Goal: Communication & Community: Answer question/provide support

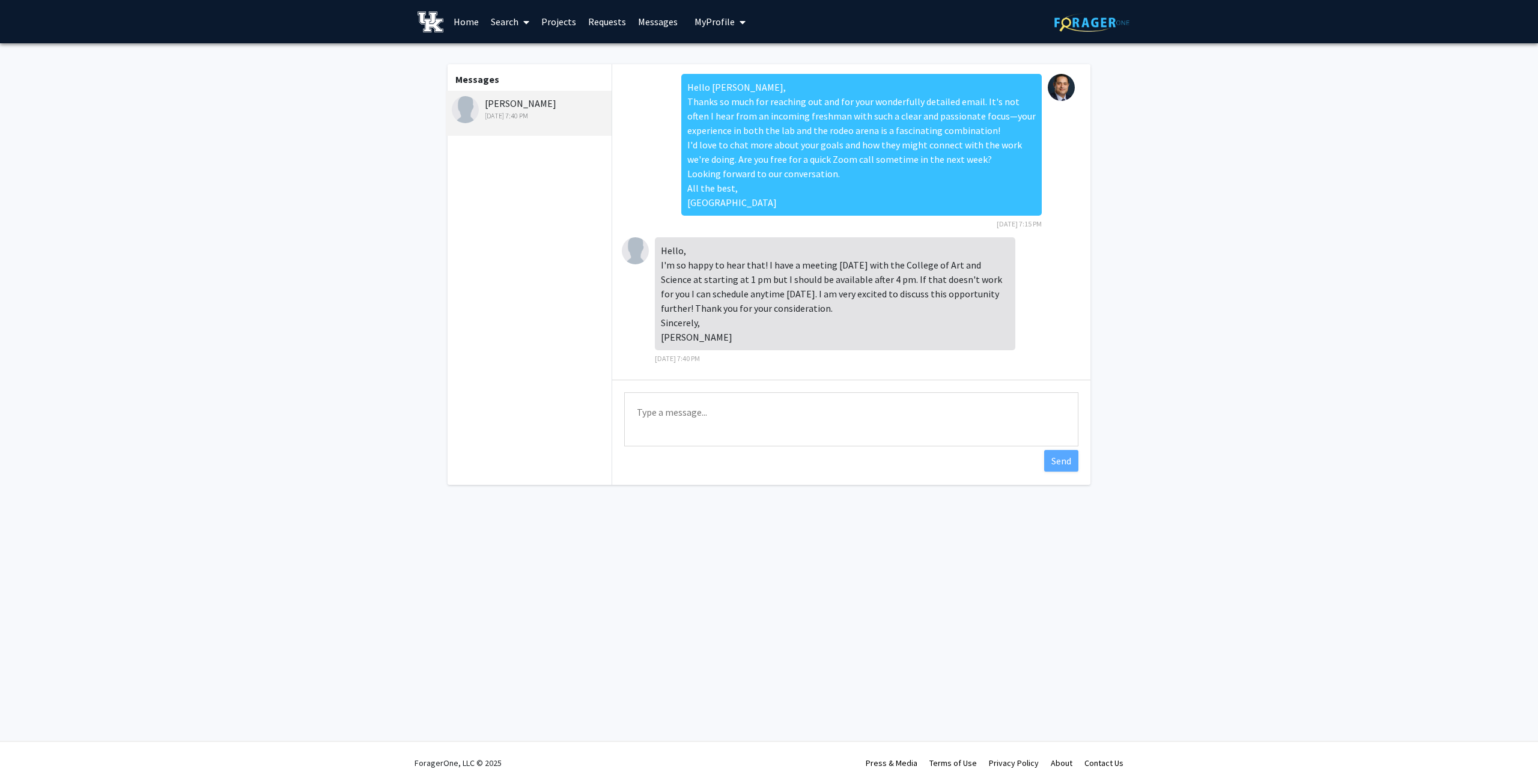
scroll to position [2, 0]
click at [707, 417] on textarea "Type a message" at bounding box center [852, 419] width 454 height 54
click at [848, 427] on textarea "Hello, Thank you for your kind response. What about tomorroe" at bounding box center [852, 419] width 454 height 54
click at [883, 430] on textarea "Hello, Thank you for your kind response. What about [DATE]" at bounding box center [852, 419] width 454 height 54
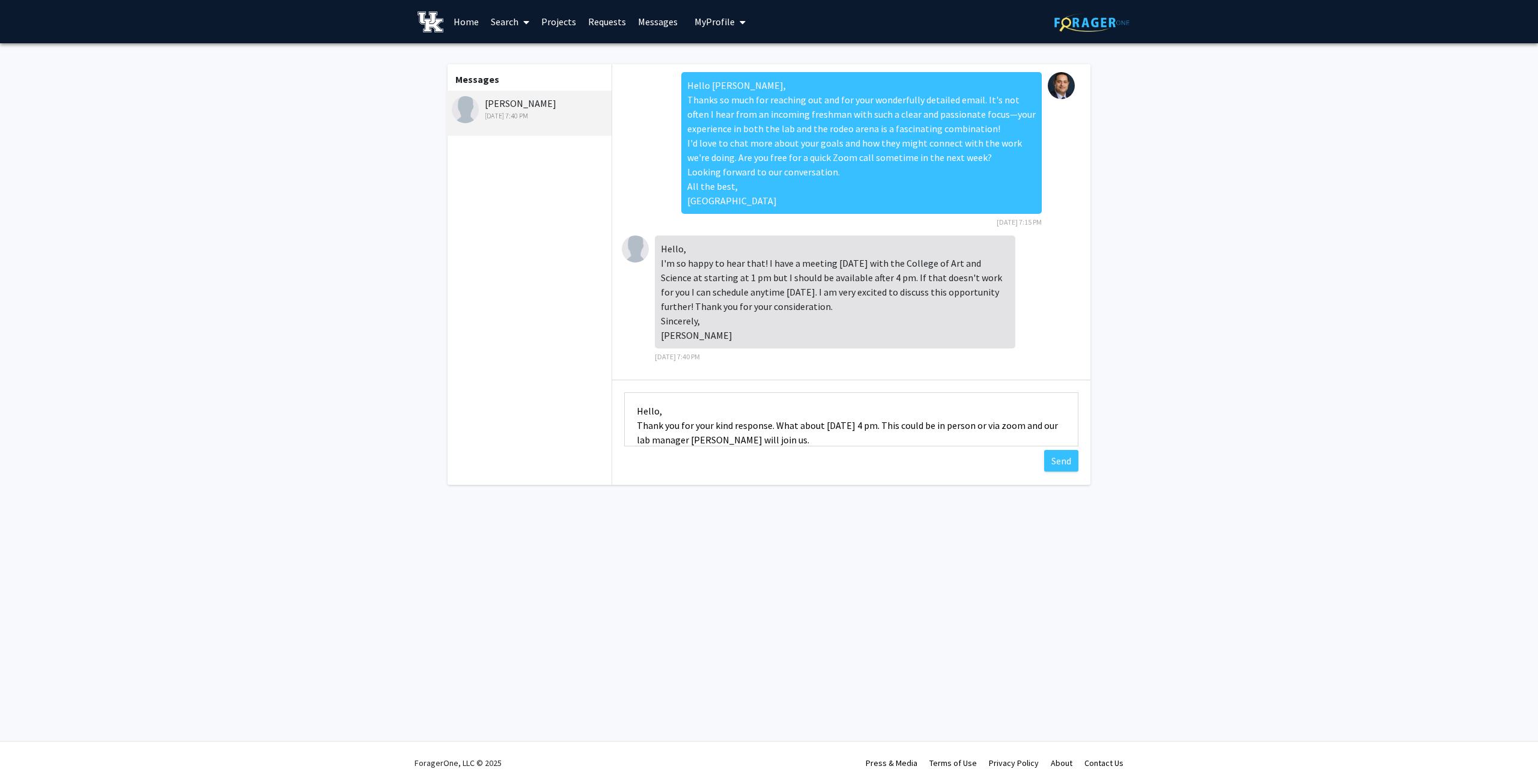
scroll to position [15, 0]
click at [985, 409] on textarea "Hello, Thank you for your kind response. What about [DATE] 4 pm. This could be …" at bounding box center [852, 419] width 454 height 54
click at [784, 437] on textarea "Hello, Thank you for your kind response. What about [DATE] 4 pm. This could be …" at bounding box center [852, 419] width 454 height 54
drag, startPoint x: 763, startPoint y: 437, endPoint x: 626, endPoint y: 377, distance: 149.6
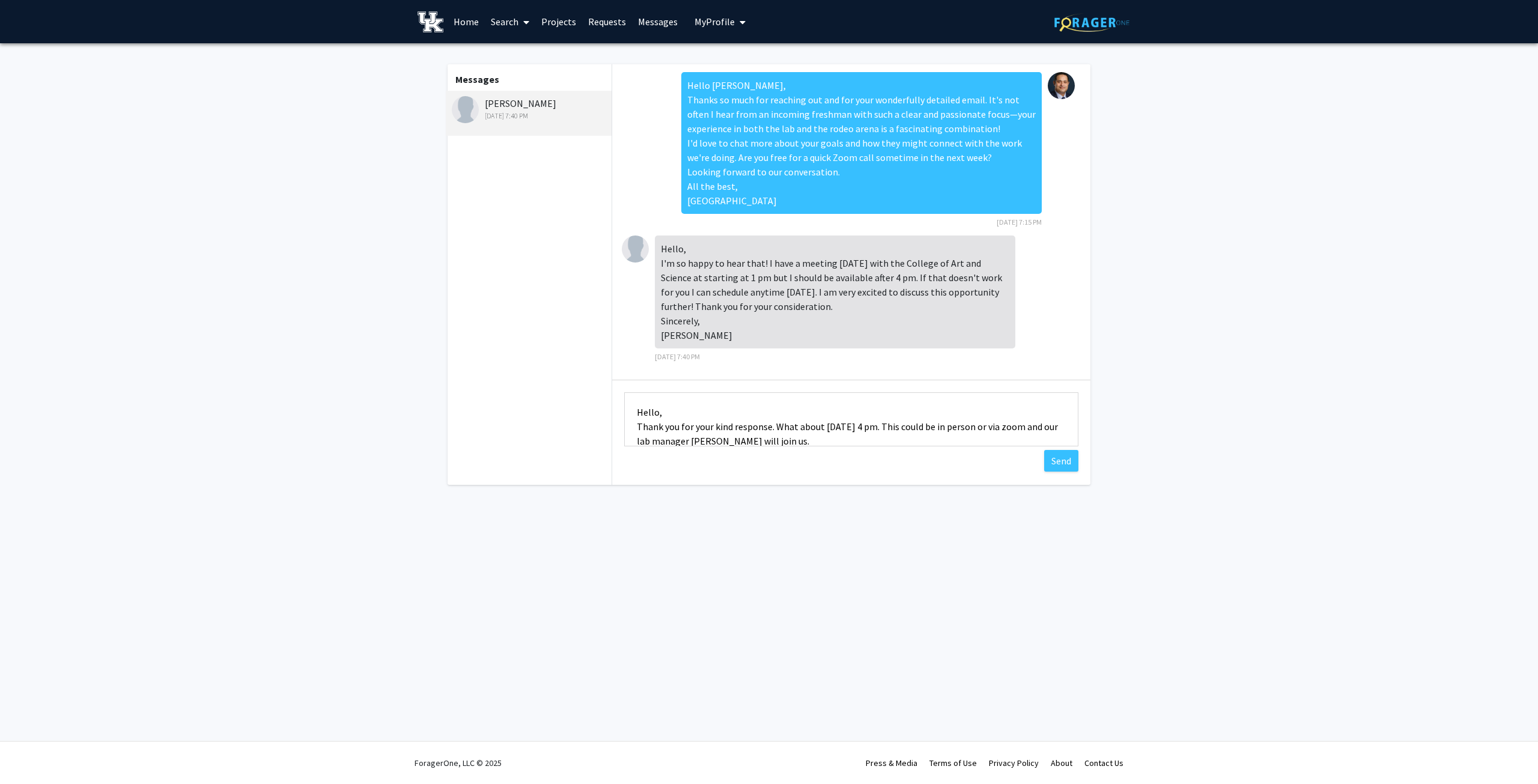
click at [626, 377] on div "Hello [PERSON_NAME], Thanks so much for reaching out and for your wonderfully d…" at bounding box center [852, 274] width 478 height 420
drag, startPoint x: 635, startPoint y: 412, endPoint x: 900, endPoint y: 481, distance: 273.8
click at [900, 481] on div "Hello [PERSON_NAME], Thanks so much for reaching out and for your wonderfully d…" at bounding box center [852, 274] width 478 height 420
paste textarea "Thank you for your kind response. Would you be available to meet [DATE] at 4 pm…"
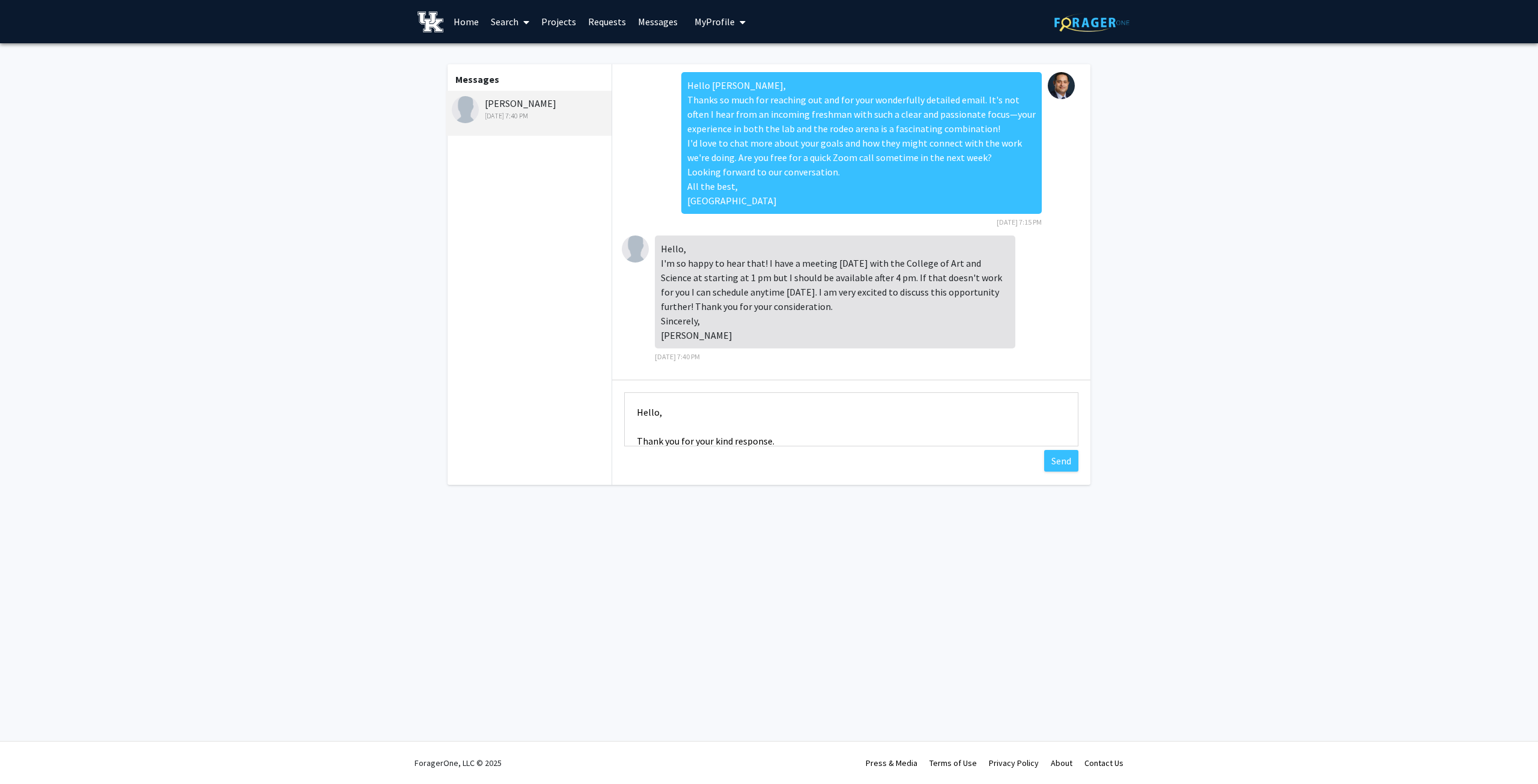
scroll to position [60, 0]
click at [806, 407] on textarea "Hello, Thank you for your kind response. Would you be available to meet [DATE] …" at bounding box center [852, 419] width 454 height 54
click at [847, 409] on textarea "Hello, Thank you for your kind response. Would you be available to meet [DATE] …" at bounding box center [852, 419] width 454 height 54
click at [848, 408] on textarea "Hello, Thank you for your kind response. Would you be available to meet [DATE] …" at bounding box center [852, 419] width 454 height 54
click at [853, 408] on textarea "Hello, Thank you for your kind response. Would you be available to meet [DATE] …" at bounding box center [852, 419] width 454 height 54
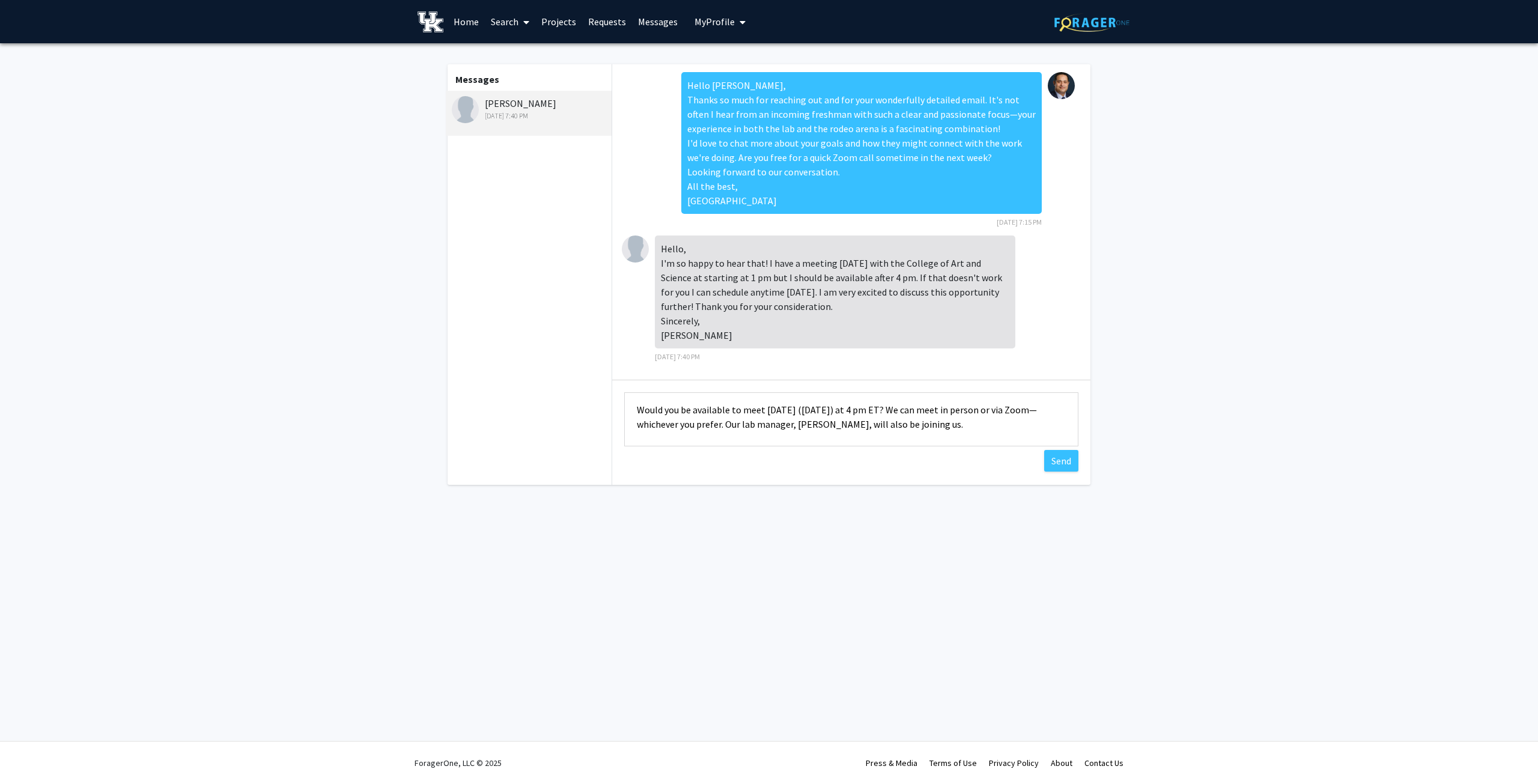
click at [846, 425] on textarea "Hello, Thank you for your kind response. Would you be available to meet [DATE] …" at bounding box center [852, 419] width 454 height 54
type textarea "Hello, Thank you for your kind response. Would you be available to meet [DATE] …"
click at [1068, 460] on button "Send" at bounding box center [1061, 460] width 34 height 21
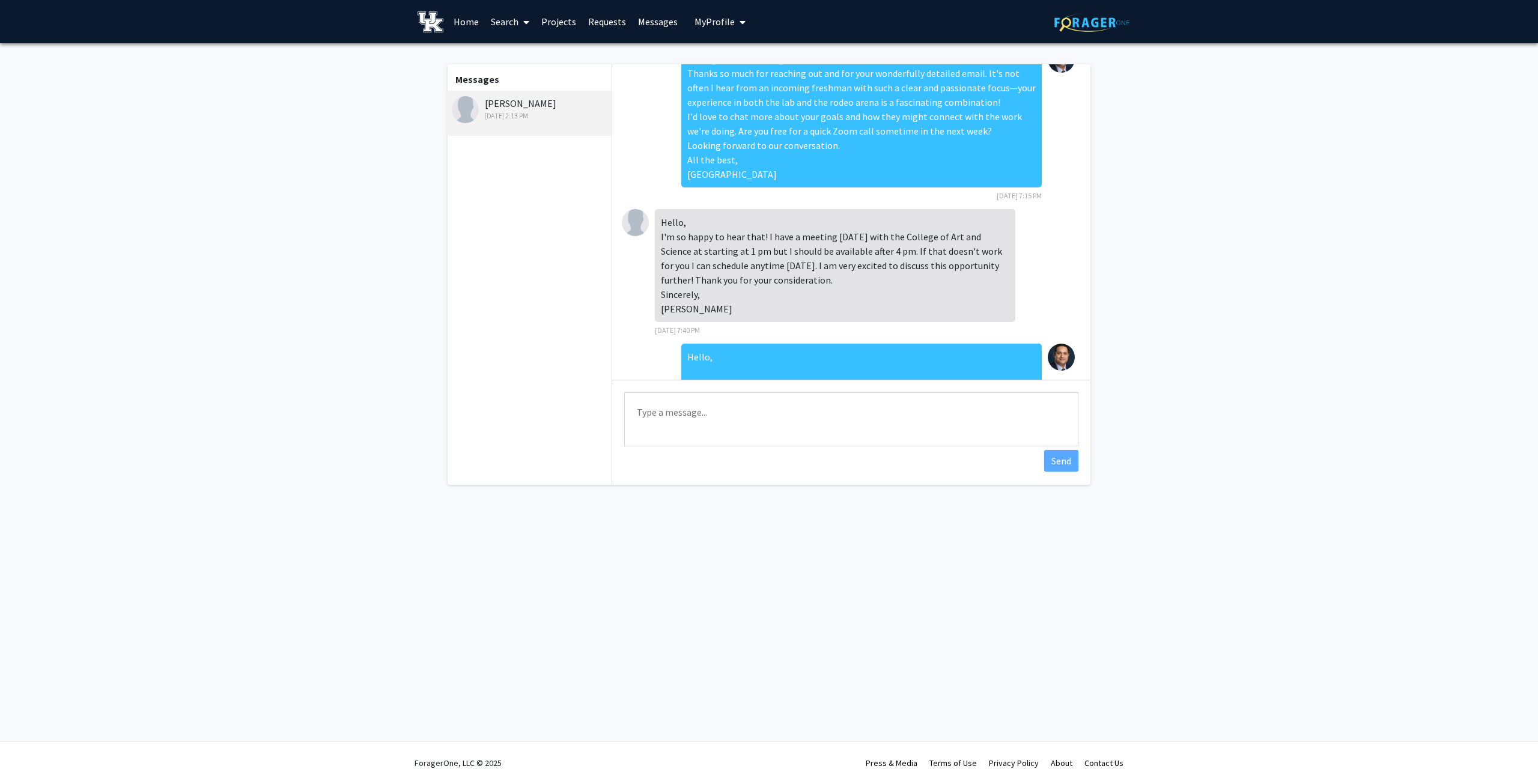
scroll to position [0, 0]
